Goal: Navigation & Orientation: Understand site structure

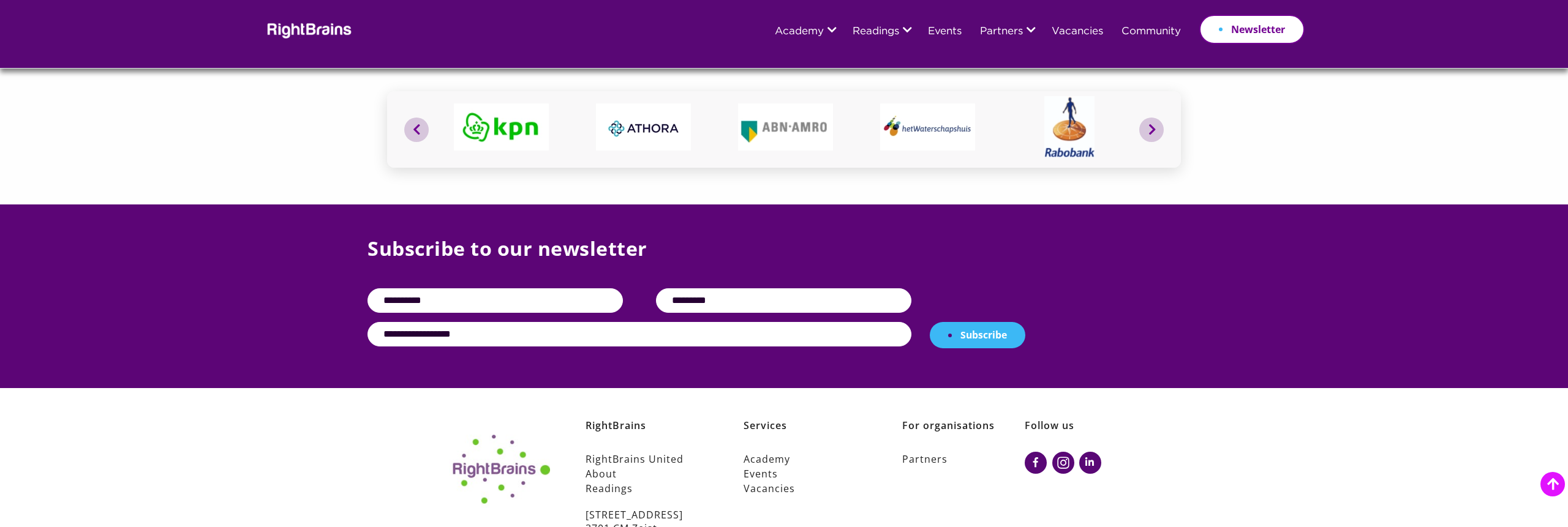
scroll to position [4780, 0]
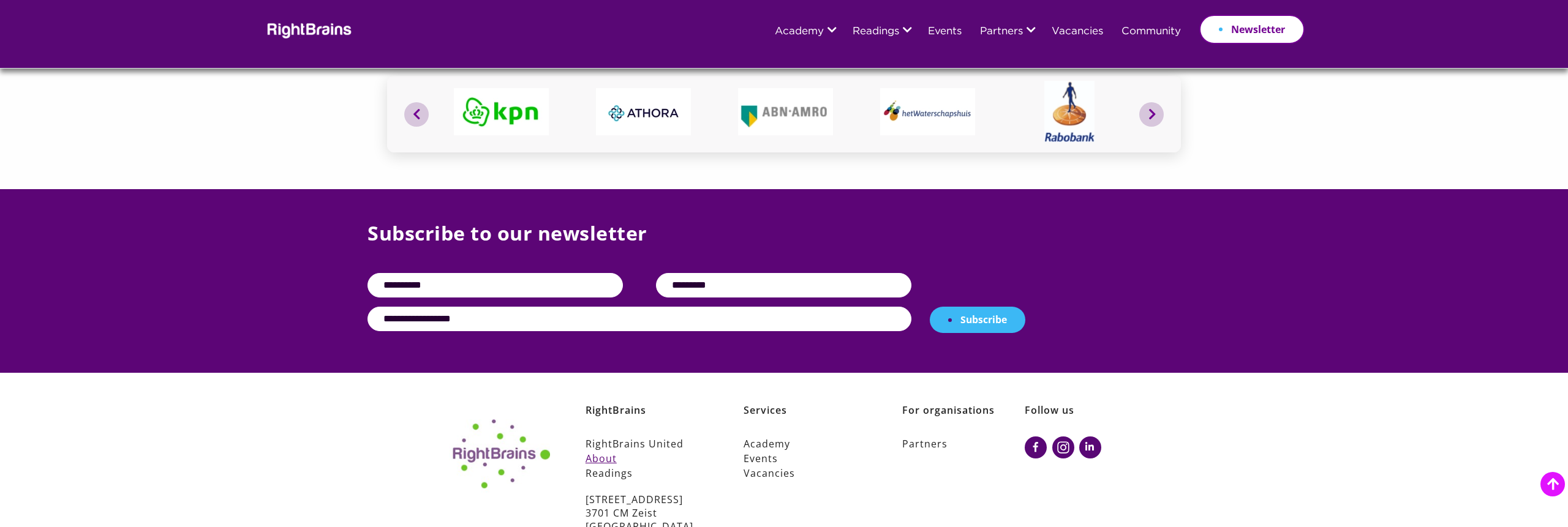
click at [605, 451] on link "About" at bounding box center [647, 458] width 123 height 15
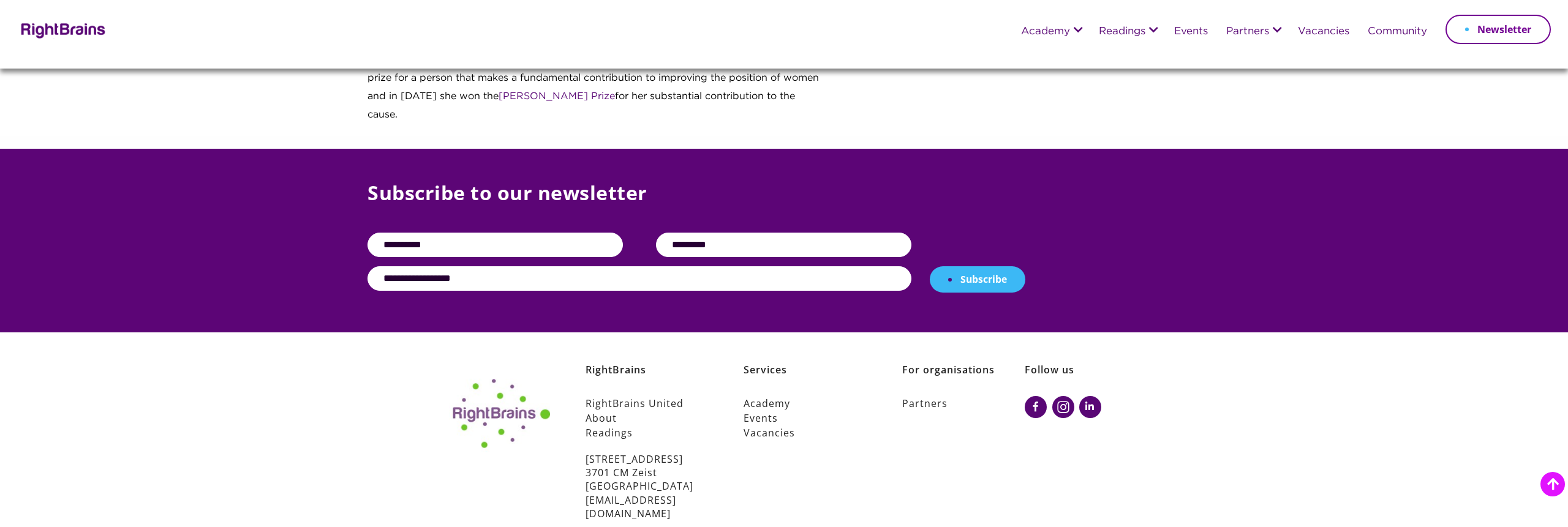
scroll to position [1890, 0]
click at [767, 395] on link "Academy" at bounding box center [805, 402] width 123 height 15
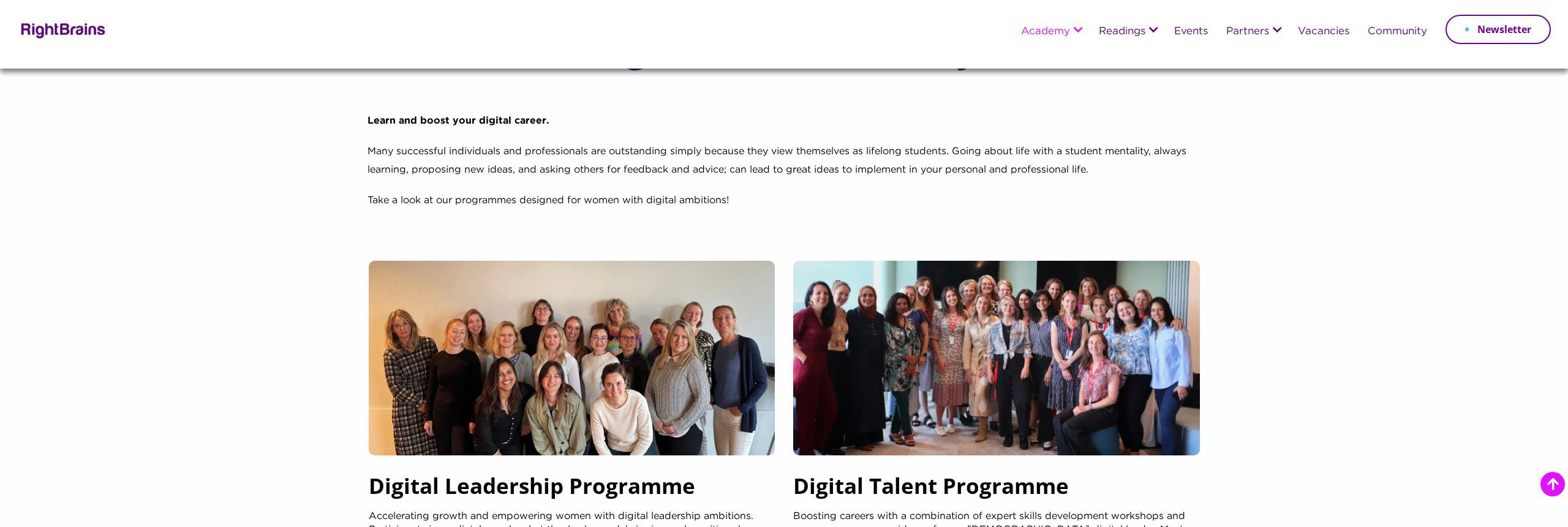
scroll to position [982, 0]
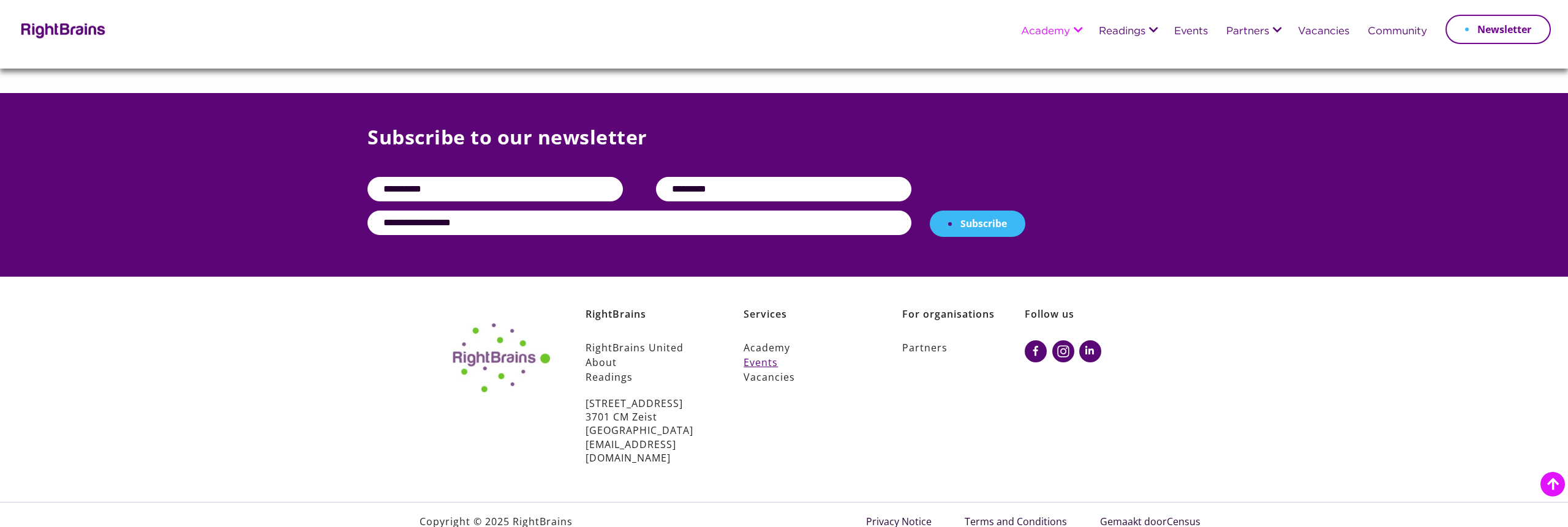
click at [761, 364] on link "Events" at bounding box center [805, 362] width 123 height 15
